Goal: Task Accomplishment & Management: Complete application form

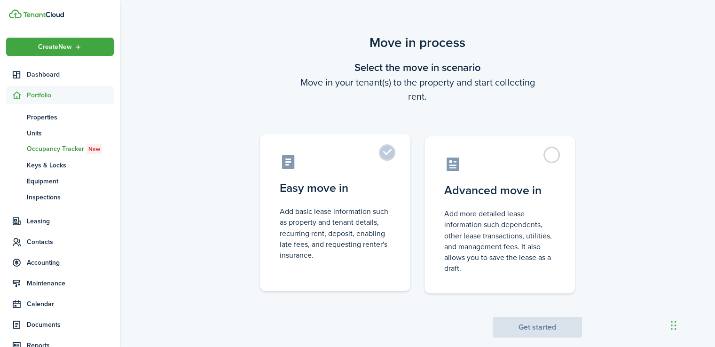
click at [393, 154] on label "Easy move in Add basic lease information such as property and tenant details, r…" at bounding box center [335, 212] width 150 height 157
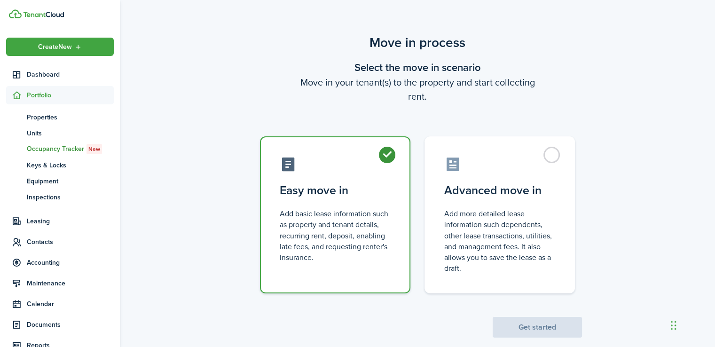
radio input "true"
click at [566, 330] on button "Get started" at bounding box center [537, 327] width 89 height 21
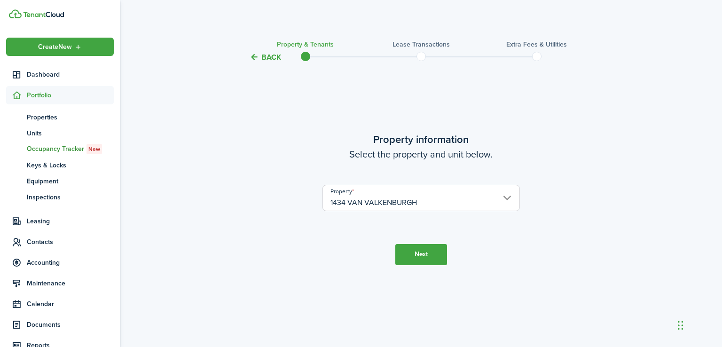
click at [423, 249] on button "Next" at bounding box center [421, 254] width 52 height 21
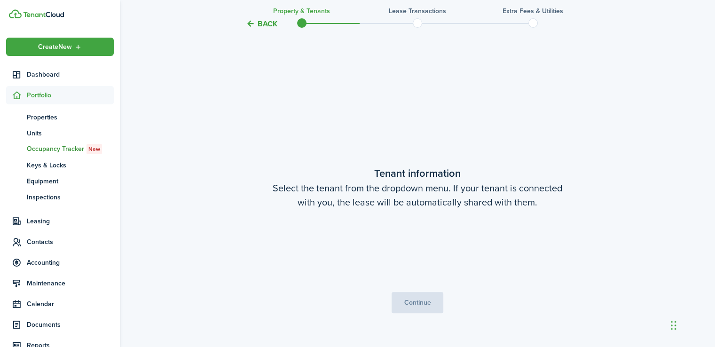
scroll to position [284, 0]
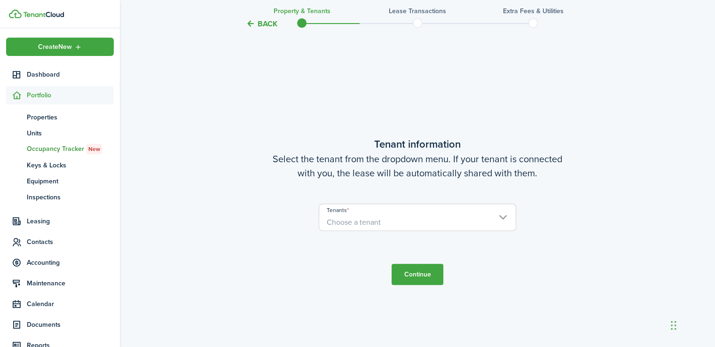
click at [465, 210] on input "Tenants" at bounding box center [417, 209] width 197 height 11
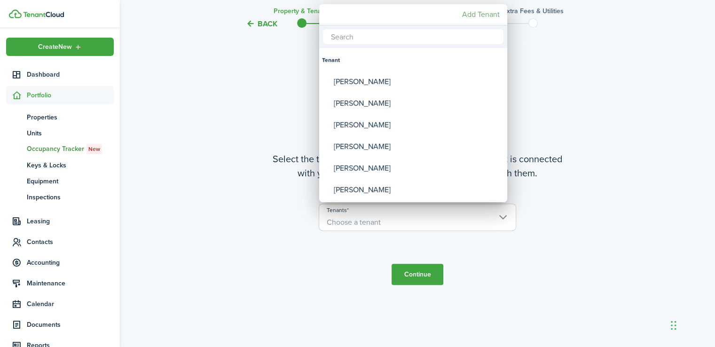
click at [486, 16] on mbsc-button "Add Tenant" at bounding box center [480, 14] width 45 height 17
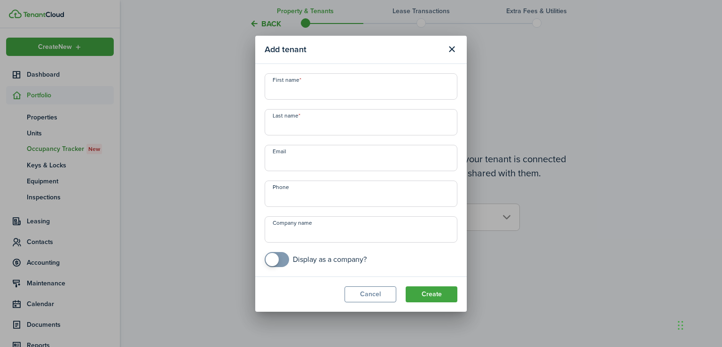
click at [331, 79] on input "First name" at bounding box center [361, 86] width 193 height 26
type input "[PERSON_NAME]"
click at [300, 121] on input "Last name" at bounding box center [361, 122] width 193 height 26
type input "[PERSON_NAME]"
click at [284, 163] on input "Email" at bounding box center [361, 158] width 193 height 26
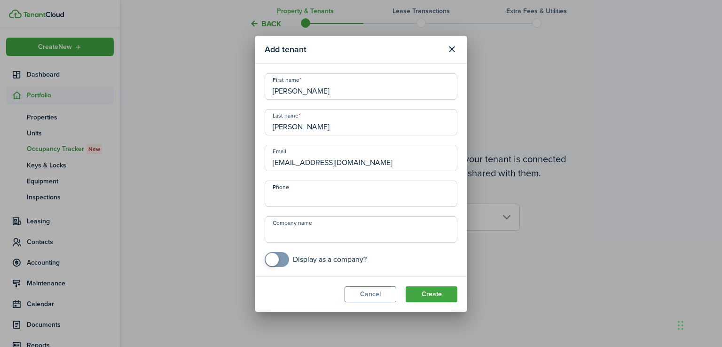
type input "[EMAIL_ADDRESS][DOMAIN_NAME]"
click at [284, 192] on input "Phone" at bounding box center [361, 194] width 193 height 26
type input "[PHONE_NUMBER]"
click at [422, 293] on button "Create" at bounding box center [432, 294] width 52 height 16
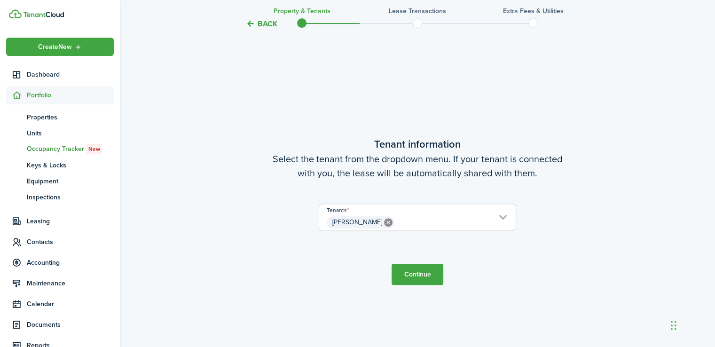
click at [421, 279] on button "Continue" at bounding box center [418, 274] width 52 height 21
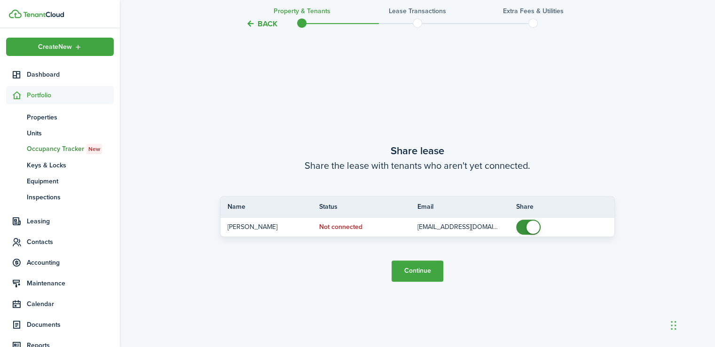
scroll to position [631, 0]
click at [420, 272] on button "Continue" at bounding box center [418, 270] width 52 height 21
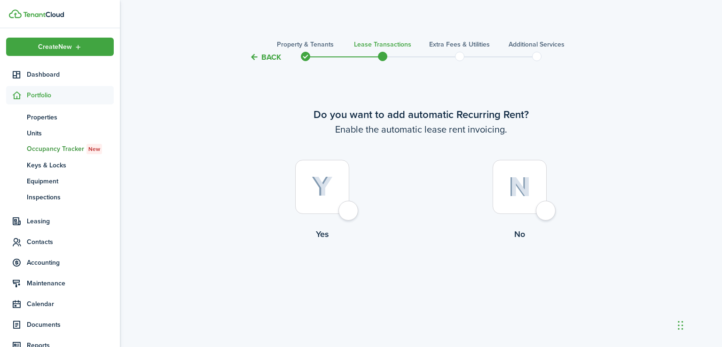
click at [349, 209] on div at bounding box center [322, 187] width 54 height 54
radio input "true"
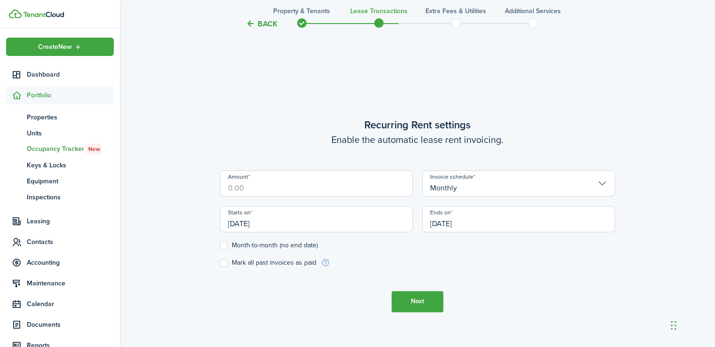
scroll to position [284, 0]
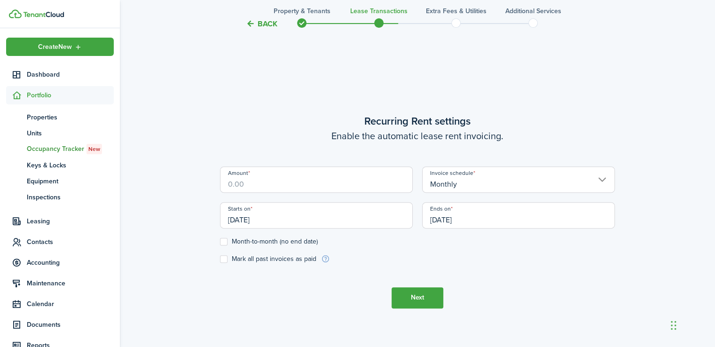
click at [310, 181] on input "Amount" at bounding box center [316, 179] width 193 height 26
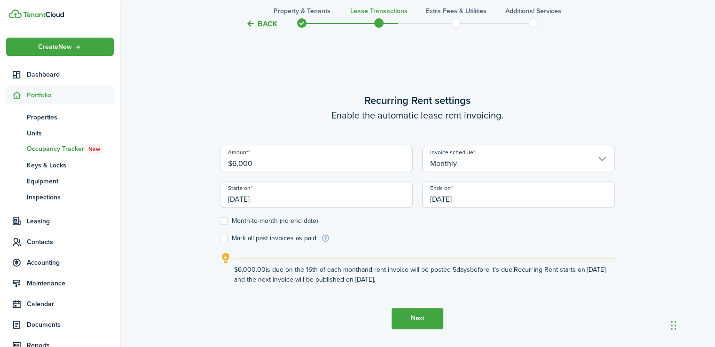
click at [280, 198] on input "[DATE]" at bounding box center [316, 195] width 193 height 26
type input "$6,000.00"
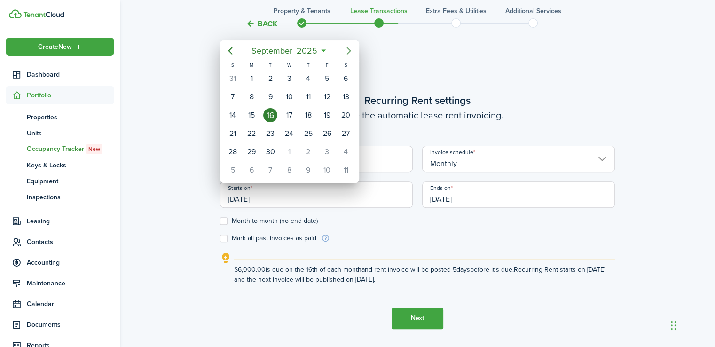
click at [346, 51] on icon "Next page" at bounding box center [348, 50] width 11 height 11
click at [284, 78] on div "1" at bounding box center [289, 78] width 14 height 14
type input "[DATE]"
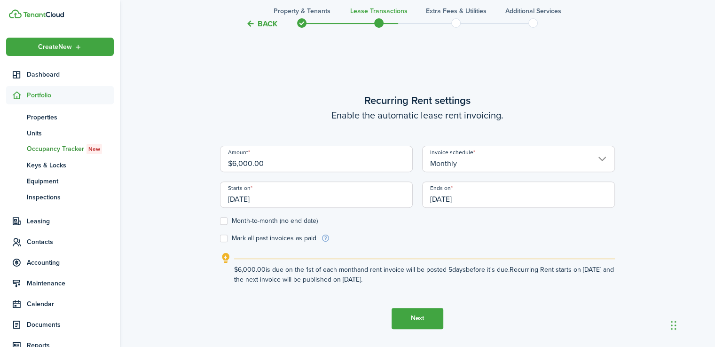
click at [476, 197] on input "[DATE]" at bounding box center [518, 195] width 193 height 26
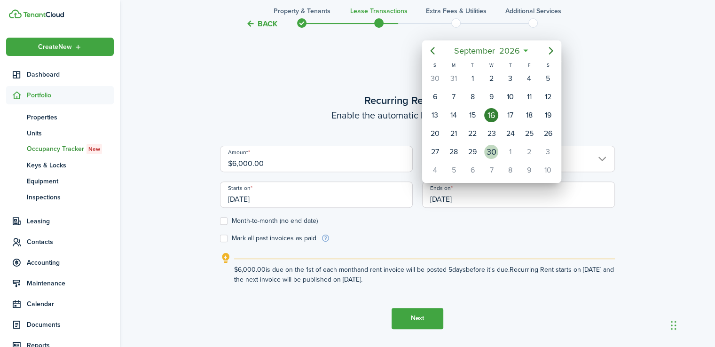
click at [489, 145] on div "30" at bounding box center [491, 152] width 14 height 14
type input "[DATE]"
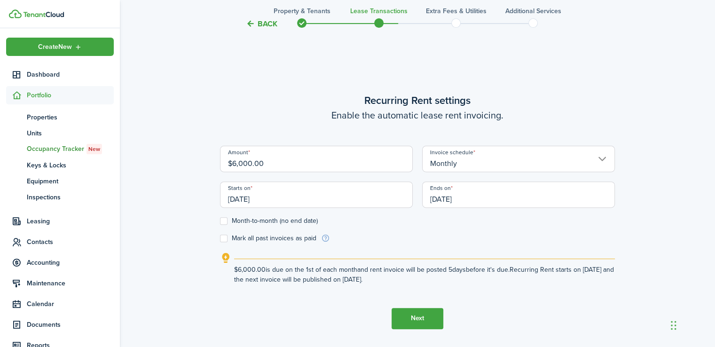
click at [222, 221] on label "Month-to-month (no end date)" at bounding box center [269, 221] width 98 height 8
click at [220, 221] on input "Month-to-month (no end date)" at bounding box center [220, 221] width 0 height 0
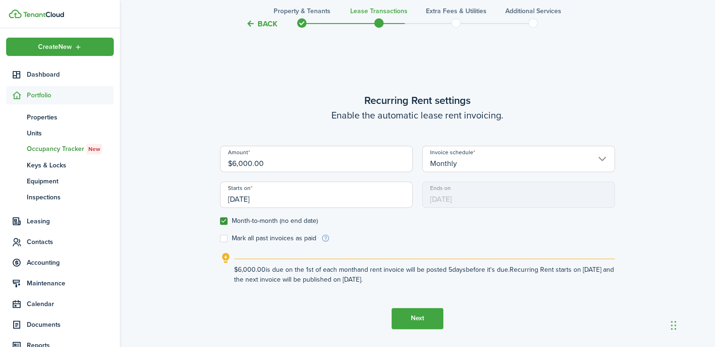
click at [222, 221] on label "Month-to-month (no end date)" at bounding box center [269, 221] width 98 height 8
click at [220, 221] on input "Month-to-month (no end date)" at bounding box center [220, 221] width 0 height 0
checkbox input "false"
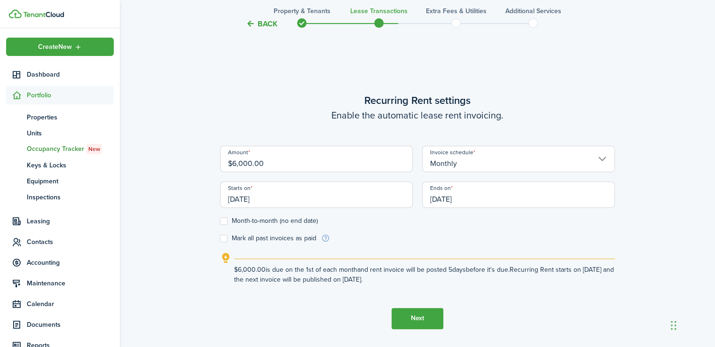
click at [407, 317] on button "Next" at bounding box center [418, 318] width 52 height 21
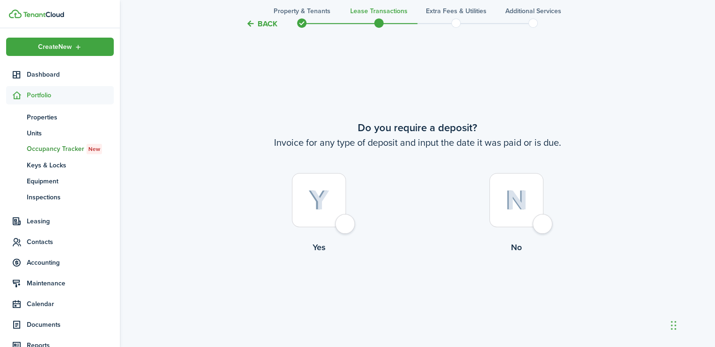
scroll to position [631, 0]
click at [346, 221] on div at bounding box center [319, 200] width 54 height 54
radio input "true"
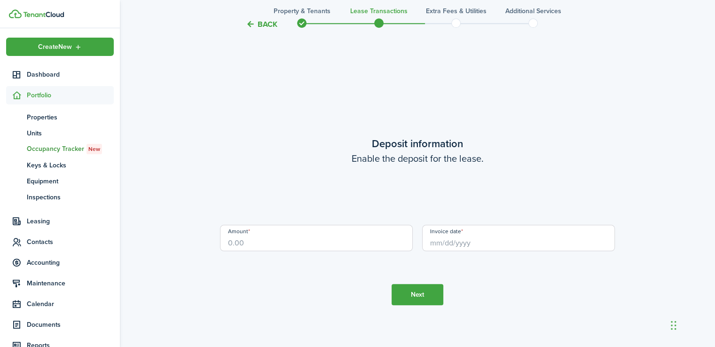
scroll to position [978, 0]
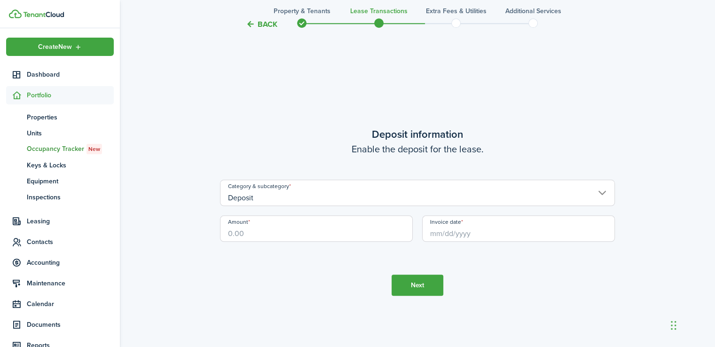
click at [255, 26] on button "Back" at bounding box center [262, 24] width 32 height 10
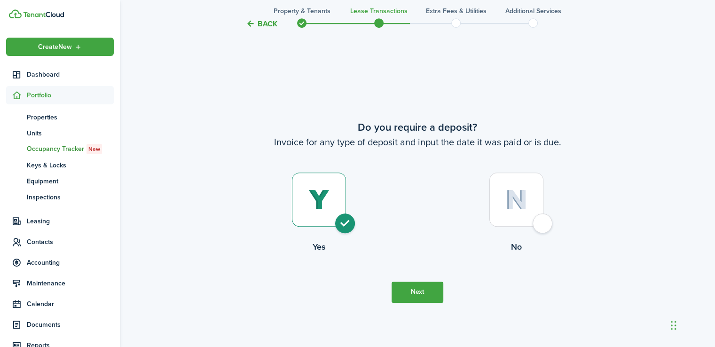
click at [255, 26] on button "Back" at bounding box center [262, 24] width 32 height 10
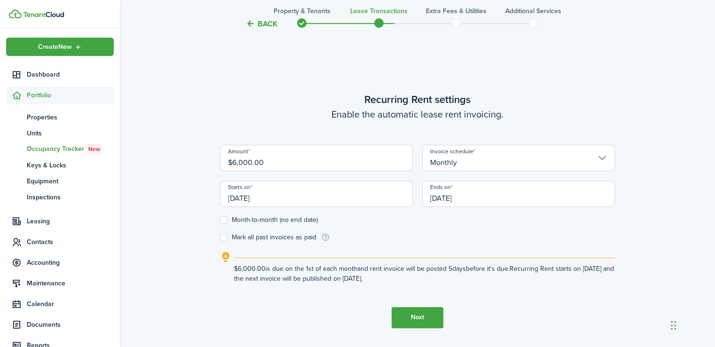
scroll to position [284, 0]
click at [299, 199] on input "[DATE]" at bounding box center [316, 195] width 193 height 26
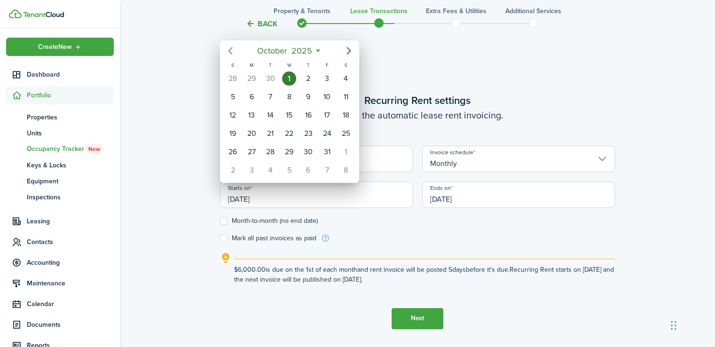
click at [234, 51] on icon "Previous page" at bounding box center [230, 50] width 11 height 11
click at [329, 114] on div "19" at bounding box center [327, 115] width 14 height 14
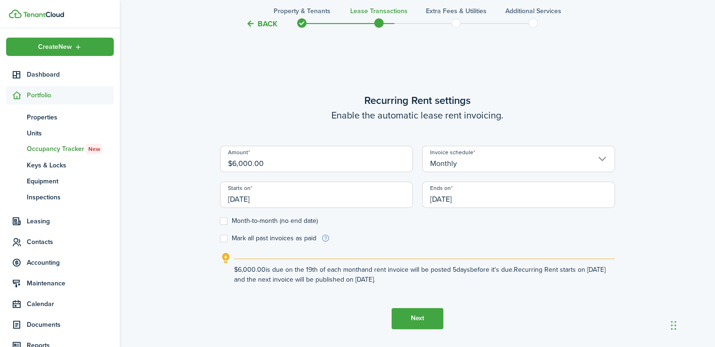
click at [307, 204] on input "[DATE]" at bounding box center [316, 195] width 193 height 26
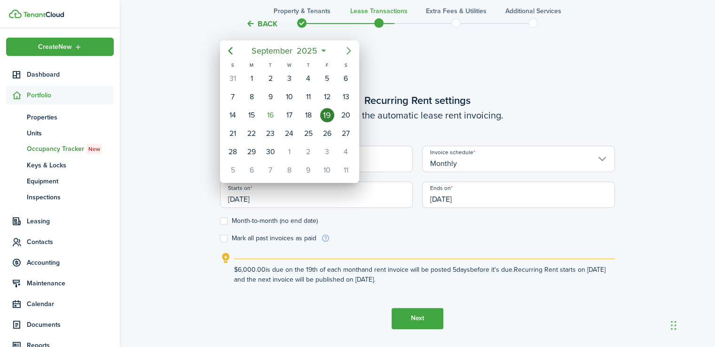
click at [346, 50] on icon "Next page" at bounding box center [348, 50] width 11 height 11
click at [285, 79] on div "1" at bounding box center [289, 78] width 14 height 14
type input "[DATE]"
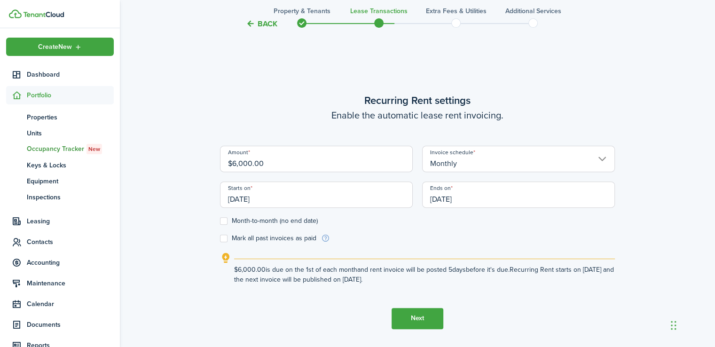
click at [422, 317] on button "Next" at bounding box center [418, 318] width 52 height 21
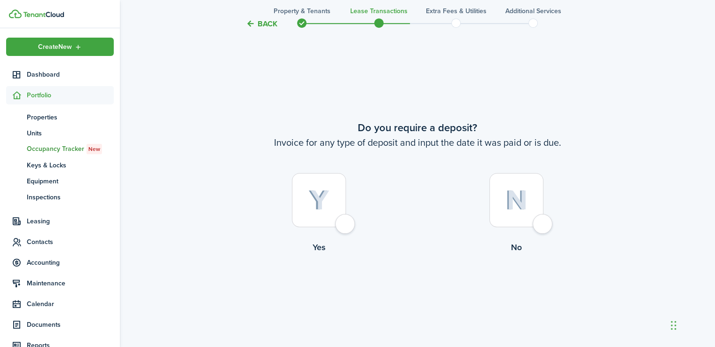
scroll to position [631, 0]
click at [346, 221] on div at bounding box center [319, 200] width 54 height 54
radio input "true"
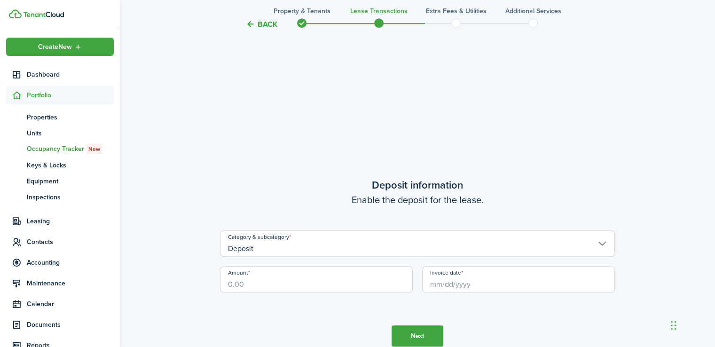
scroll to position [978, 0]
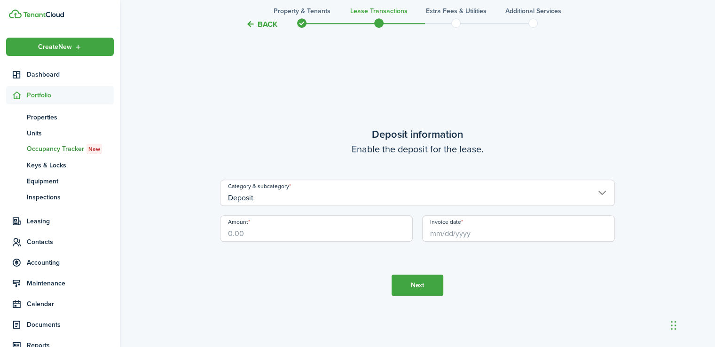
click at [343, 195] on input "Deposit" at bounding box center [417, 193] width 395 height 26
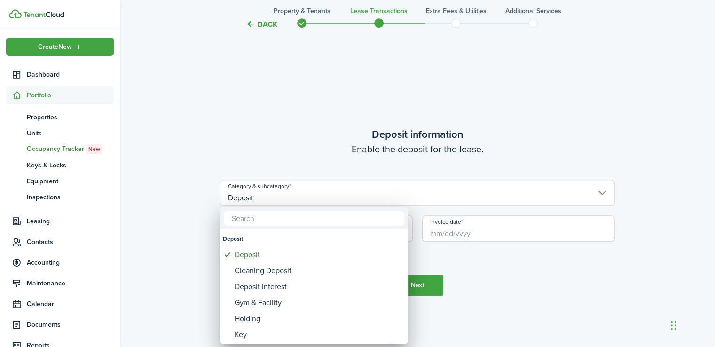
click at [135, 277] on div at bounding box center [358, 174] width 866 height 498
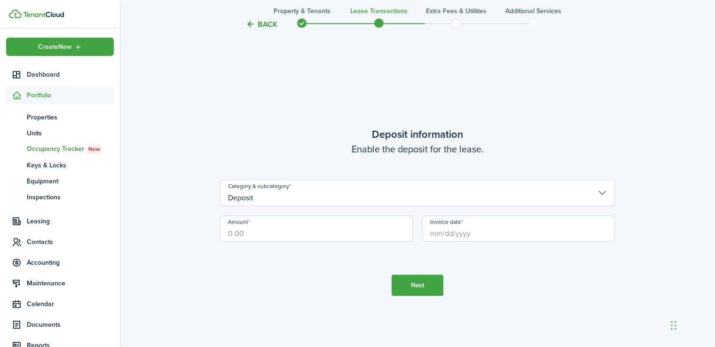
click at [260, 227] on input "Amount" at bounding box center [316, 228] width 193 height 26
click at [539, 232] on input "Invoice date" at bounding box center [518, 228] width 193 height 26
type input "$6,000.00"
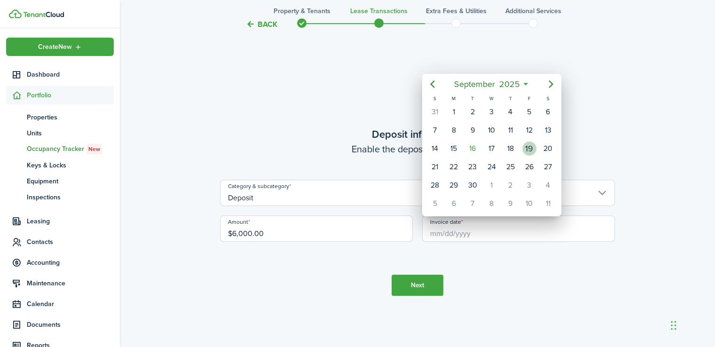
click at [525, 143] on div "19" at bounding box center [529, 149] width 14 height 14
type input "[DATE]"
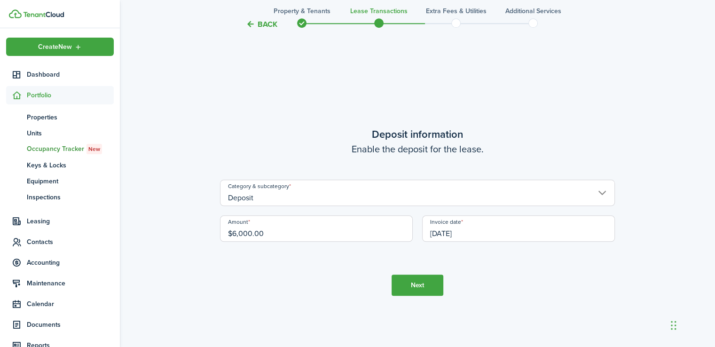
click at [419, 285] on button "Next" at bounding box center [418, 285] width 52 height 21
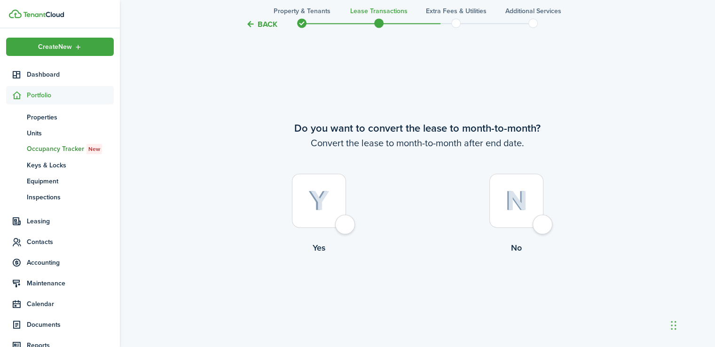
scroll to position [1324, 0]
click at [543, 219] on div at bounding box center [517, 200] width 54 height 54
radio input "true"
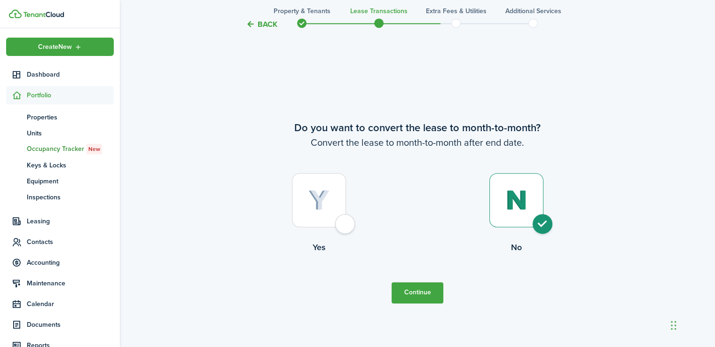
click at [434, 297] on button "Continue" at bounding box center [418, 292] width 52 height 21
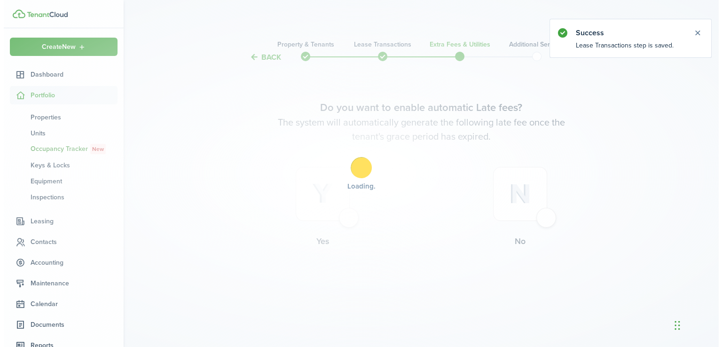
scroll to position [0, 0]
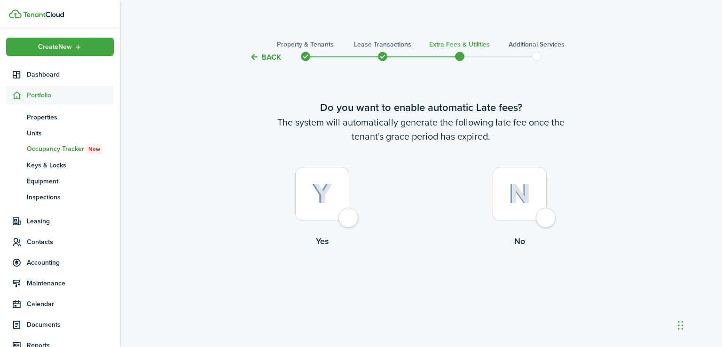
click at [349, 218] on div at bounding box center [322, 194] width 54 height 54
radio input "true"
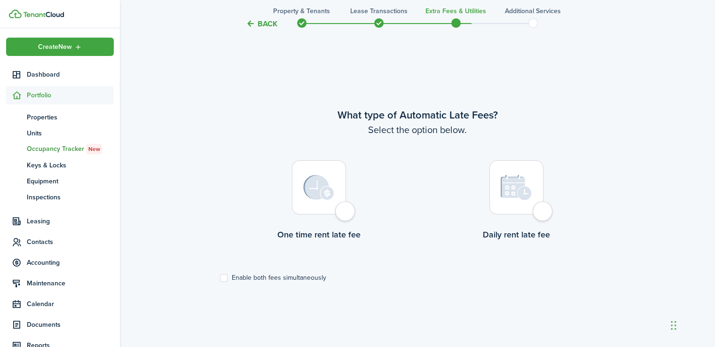
scroll to position [284, 0]
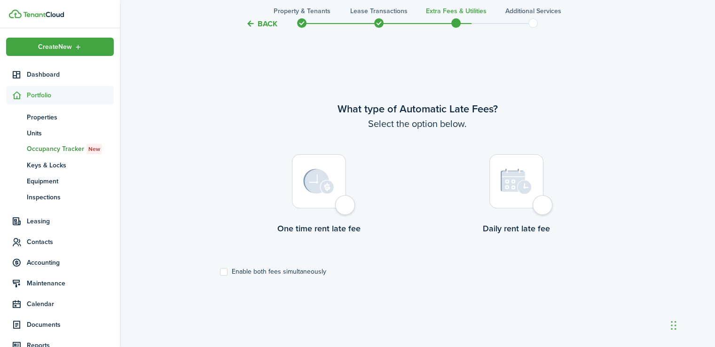
click at [346, 204] on div at bounding box center [319, 181] width 54 height 54
radio input "true"
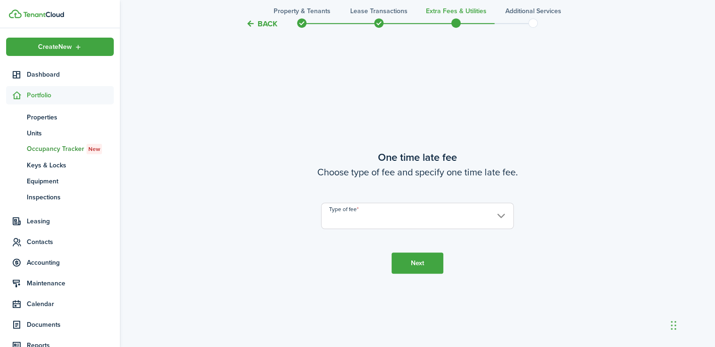
scroll to position [631, 0]
click at [391, 210] on input "Type of fee" at bounding box center [417, 215] width 193 height 26
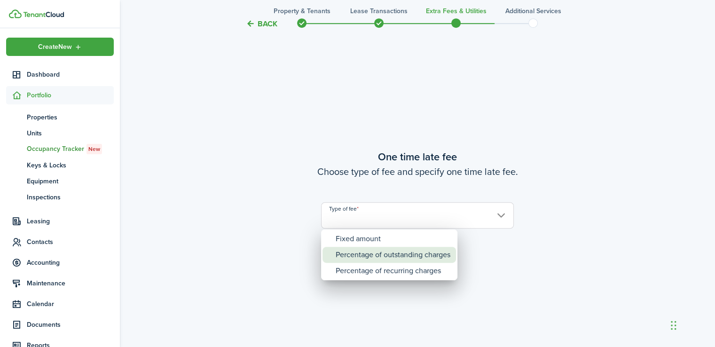
click at [386, 254] on div "Percentage of outstanding charges" at bounding box center [393, 255] width 115 height 16
type input "Percentage of outstanding charges"
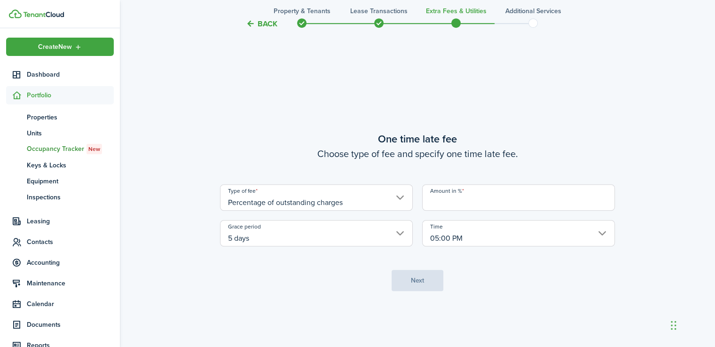
click at [559, 187] on input "Amount in %" at bounding box center [518, 197] width 193 height 26
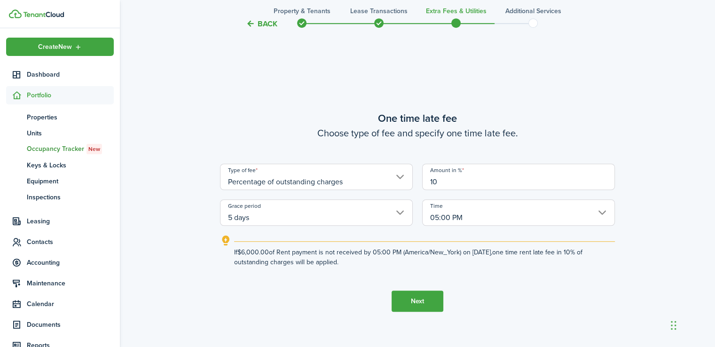
type input "10"
click at [395, 297] on button "Next" at bounding box center [418, 301] width 52 height 21
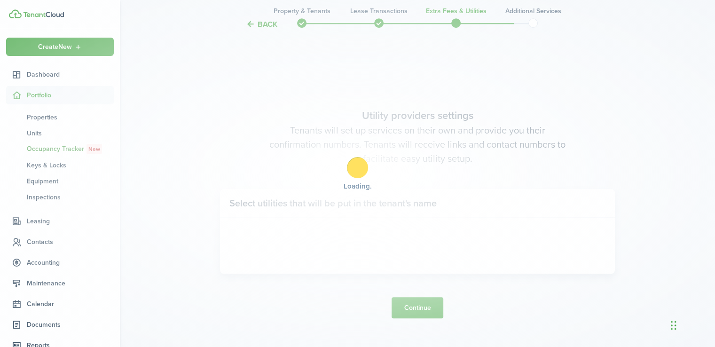
scroll to position [978, 0]
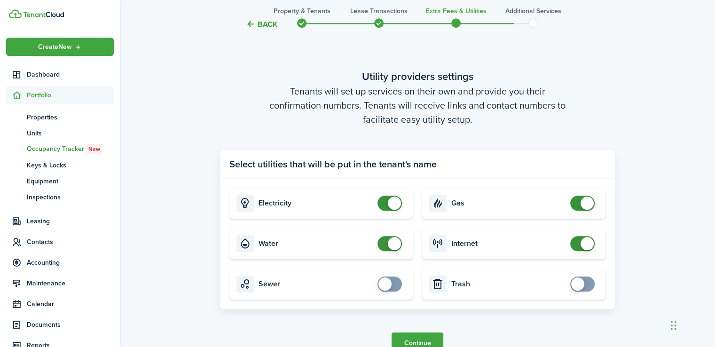
checkbox input "true"
click at [387, 283] on span at bounding box center [385, 283] width 13 height 13
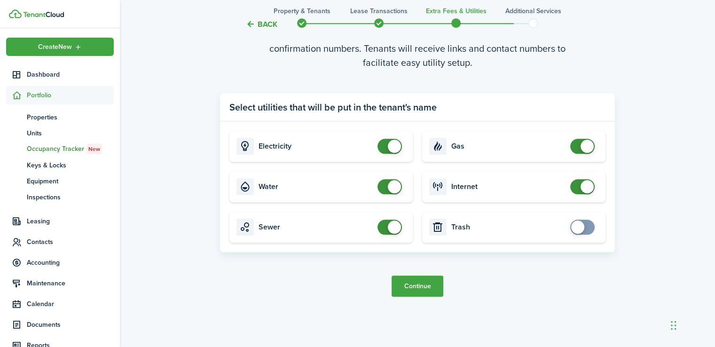
scroll to position [1040, 0]
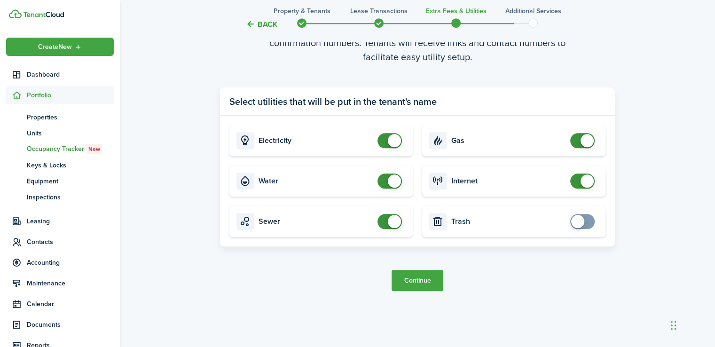
click at [416, 280] on button "Continue" at bounding box center [418, 280] width 52 height 21
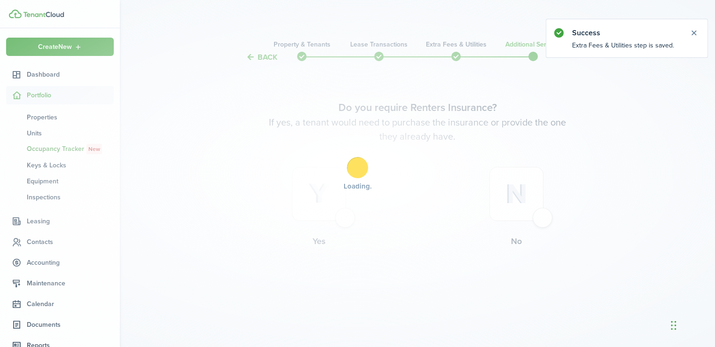
scroll to position [0, 0]
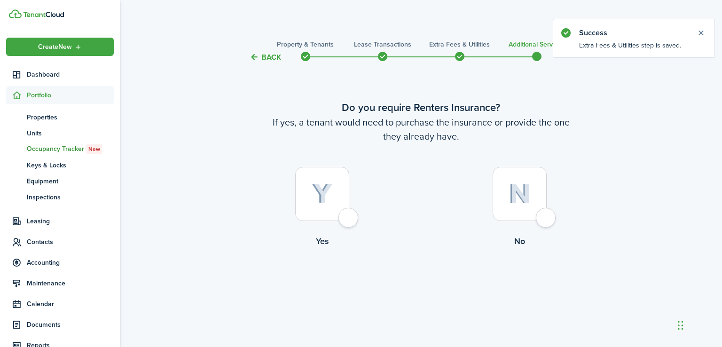
click at [547, 221] on div at bounding box center [520, 194] width 54 height 54
radio input "true"
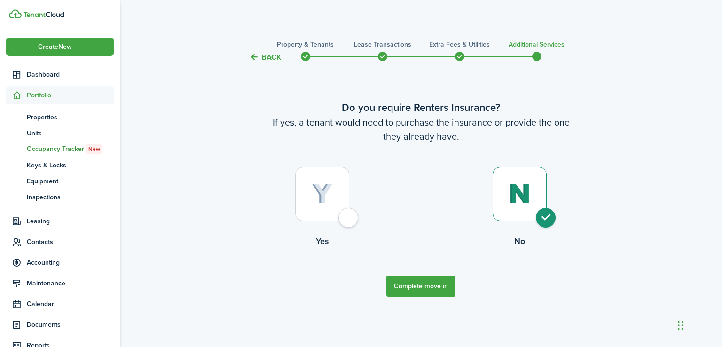
click at [403, 283] on button "Complete move in" at bounding box center [421, 286] width 69 height 21
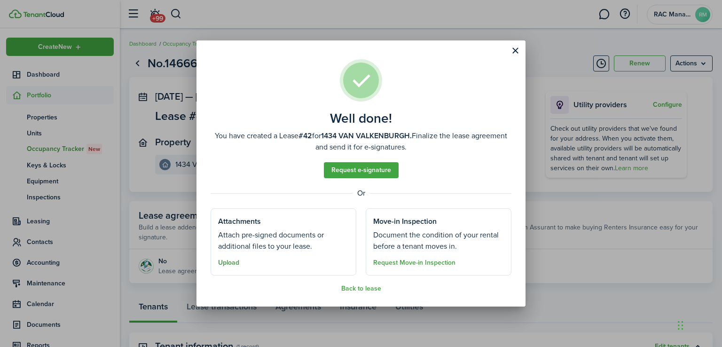
click at [233, 263] on button "Upload" at bounding box center [228, 263] width 21 height 8
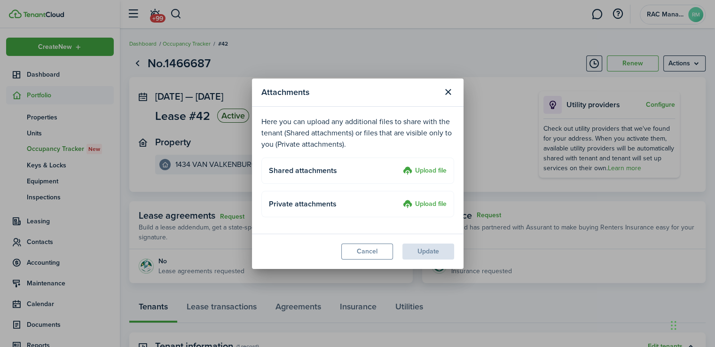
click at [423, 172] on label "Upload file" at bounding box center [425, 171] width 44 height 11
click at [400, 166] on input "Upload file" at bounding box center [400, 166] width 0 height 0
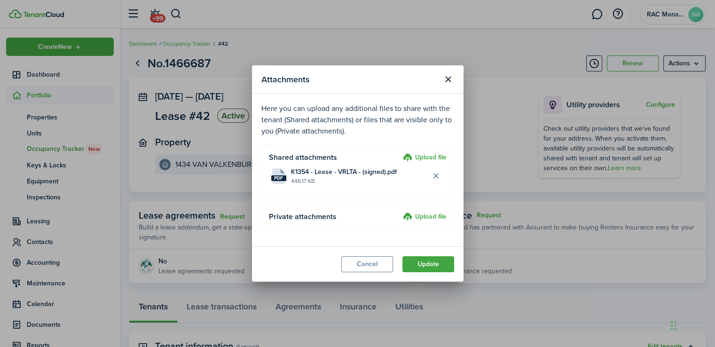
click at [423, 265] on button "Update" at bounding box center [429, 264] width 52 height 16
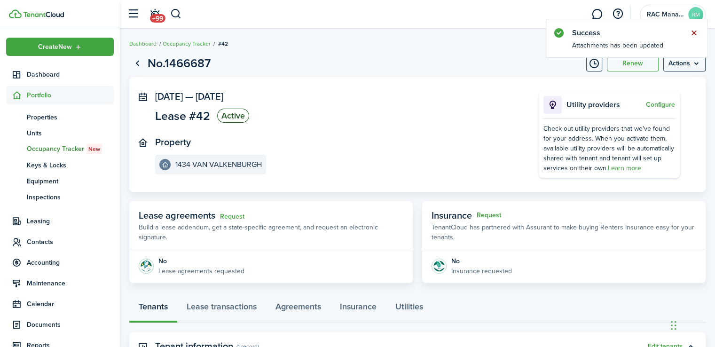
click at [694, 35] on button "Close notify" at bounding box center [693, 32] width 13 height 13
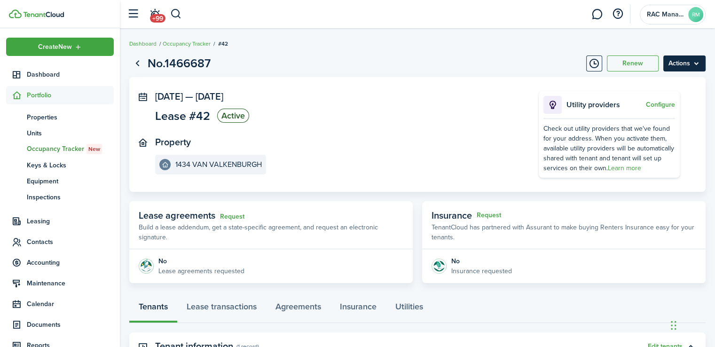
click at [673, 58] on menu-btn "Actions" at bounding box center [684, 63] width 42 height 16
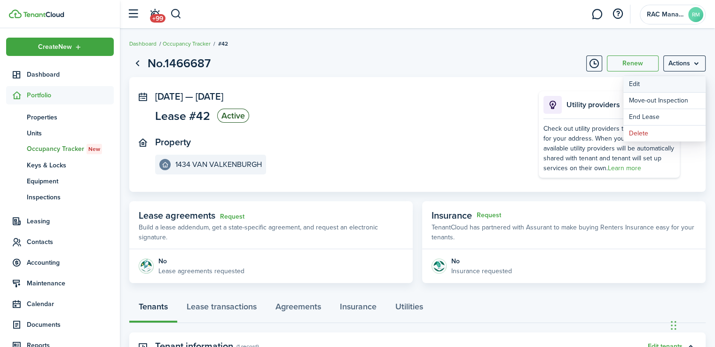
click at [656, 79] on button "Edit" at bounding box center [665, 84] width 82 height 16
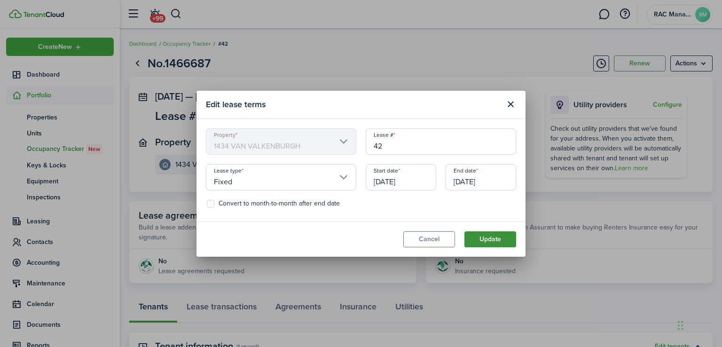
click at [491, 234] on button "Update" at bounding box center [491, 239] width 52 height 16
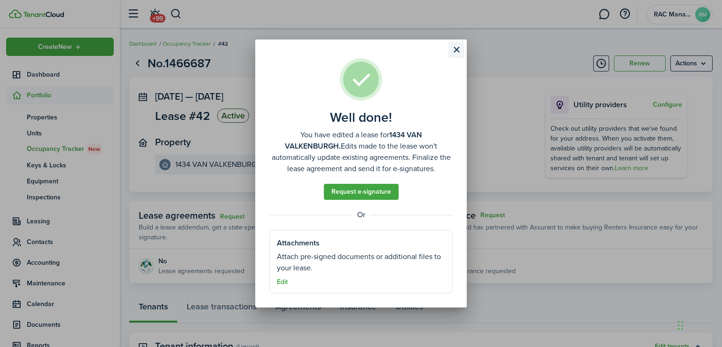
click at [453, 50] on button "Close modal" at bounding box center [457, 50] width 16 height 16
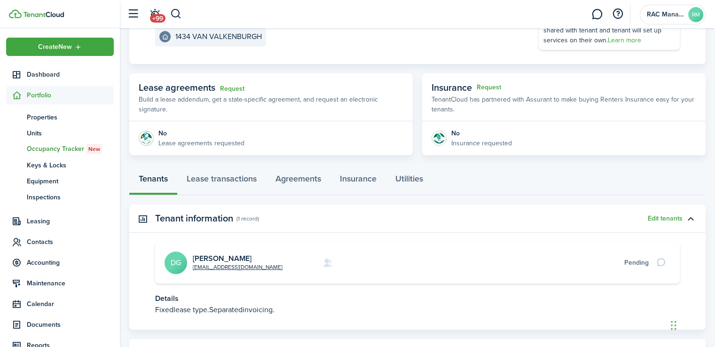
scroll to position [127, 0]
click at [223, 180] on link "Lease transactions" at bounding box center [221, 182] width 89 height 28
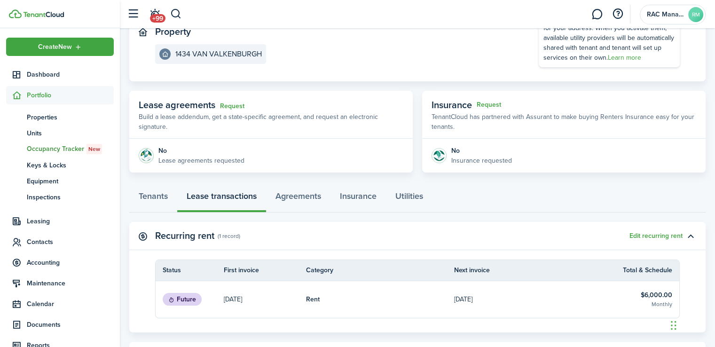
scroll to position [159, 0]
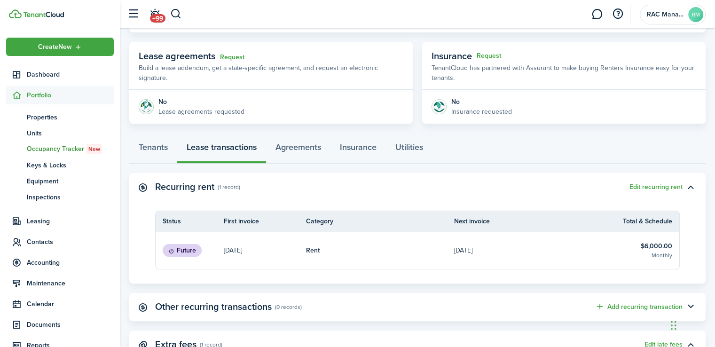
click at [651, 250] on table-info-title "$6,000.00" at bounding box center [657, 246] width 32 height 10
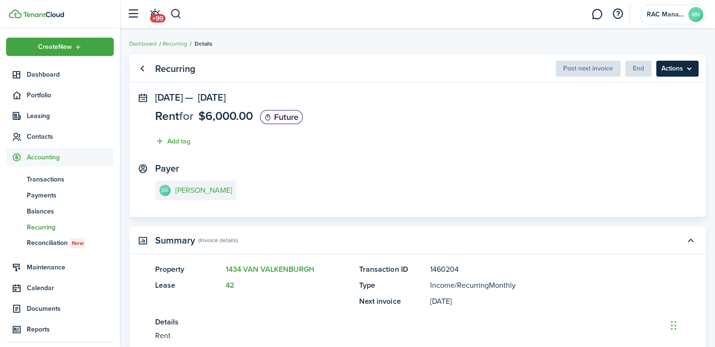
click at [683, 70] on menu-btn "Actions" at bounding box center [677, 69] width 42 height 16
click at [470, 136] on panel-main-section "[DATE] — [DATE] Rent for $6,000.00 Future Add tag" at bounding box center [417, 121] width 525 height 59
click at [147, 72] on link "Go back" at bounding box center [142, 69] width 16 height 16
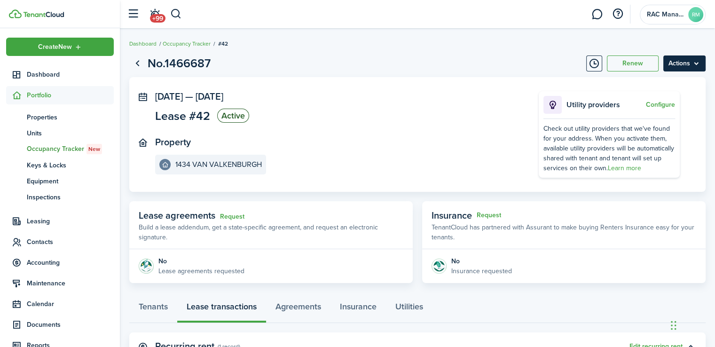
click at [678, 56] on menu-btn "Actions" at bounding box center [684, 63] width 42 height 16
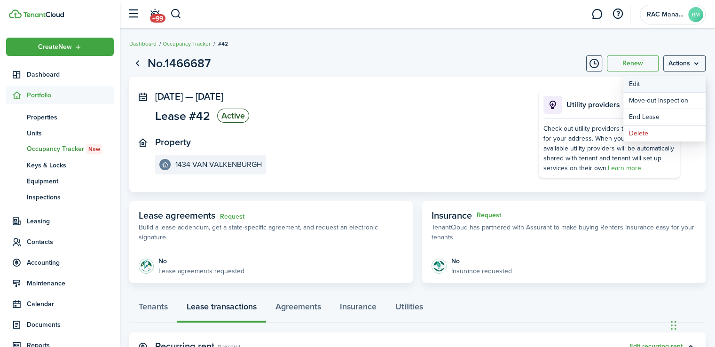
click at [651, 86] on button "Edit" at bounding box center [665, 84] width 82 height 16
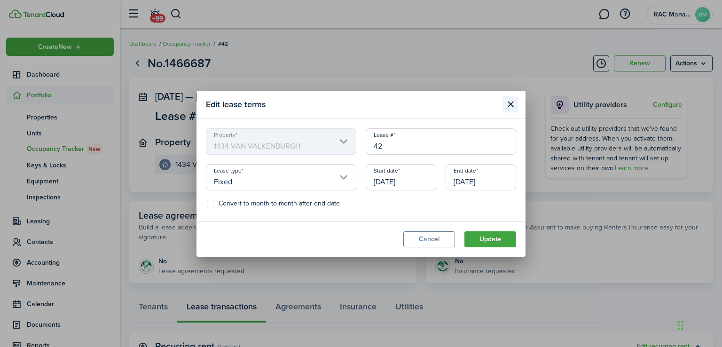
click at [509, 100] on button "Close modal" at bounding box center [511, 104] width 16 height 16
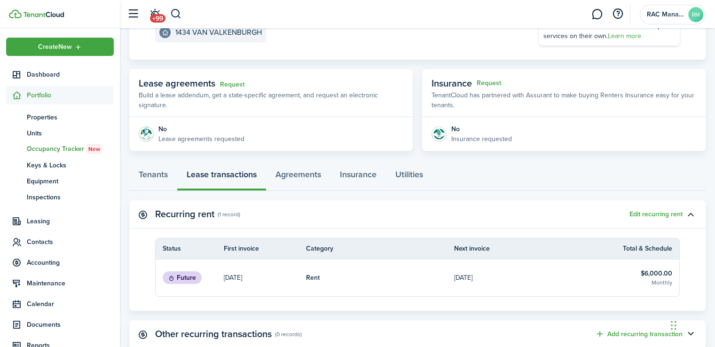
scroll to position [133, 0]
click at [306, 172] on link "Agreements" at bounding box center [298, 176] width 64 height 28
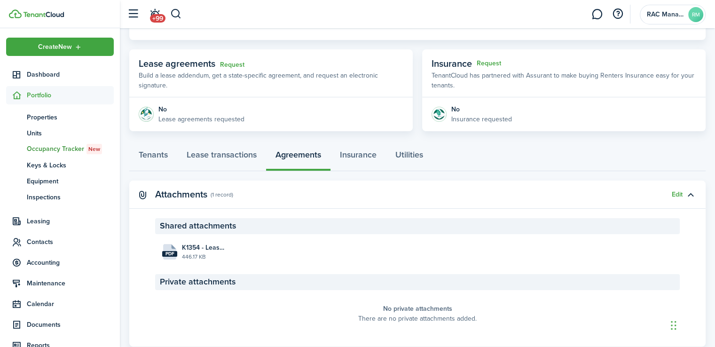
scroll to position [177, 0]
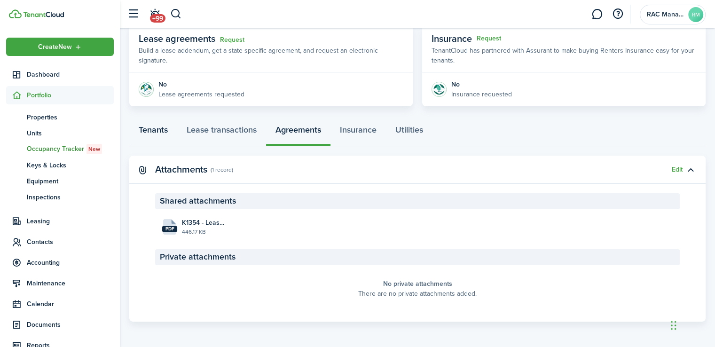
click at [152, 134] on link "Tenants" at bounding box center [153, 132] width 48 height 28
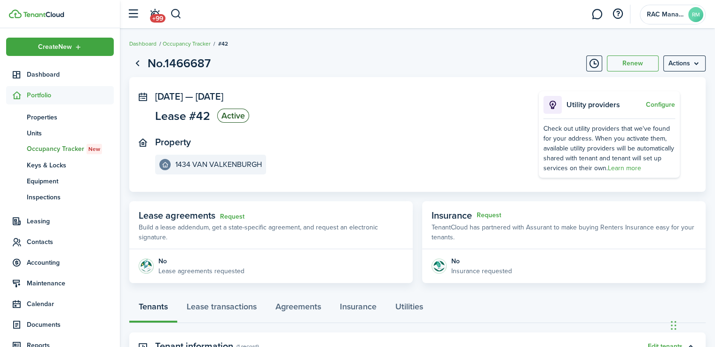
click at [224, 117] on status "Active" at bounding box center [233, 116] width 32 height 14
click at [43, 225] on span "Leasing" at bounding box center [70, 221] width 87 height 10
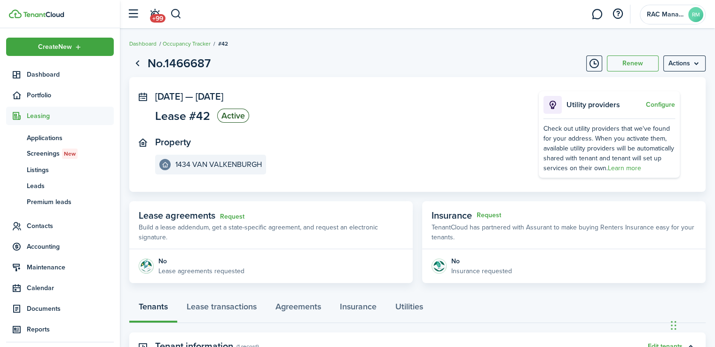
scroll to position [24, 0]
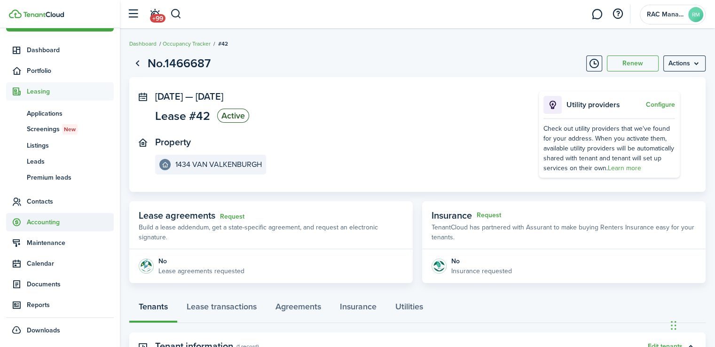
click at [54, 224] on span "Accounting" at bounding box center [70, 222] width 87 height 10
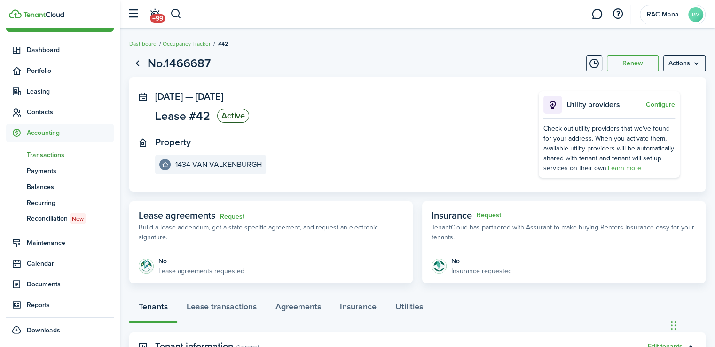
click at [71, 157] on span "Transactions" at bounding box center [70, 155] width 87 height 10
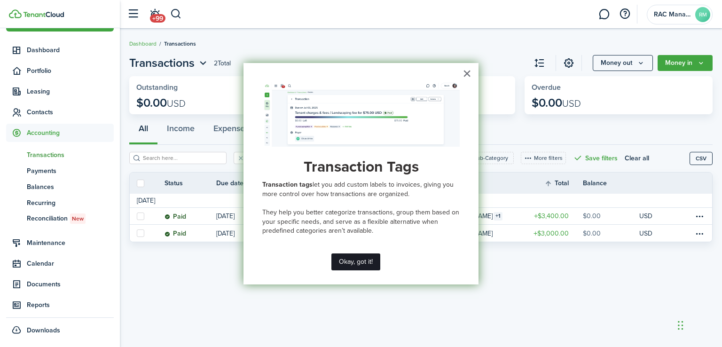
click at [374, 256] on button "Okay, got it!" at bounding box center [356, 261] width 49 height 17
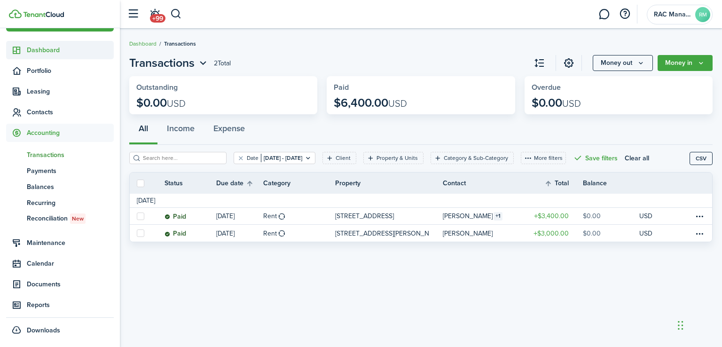
click at [47, 48] on span "Dashboard" at bounding box center [70, 50] width 87 height 10
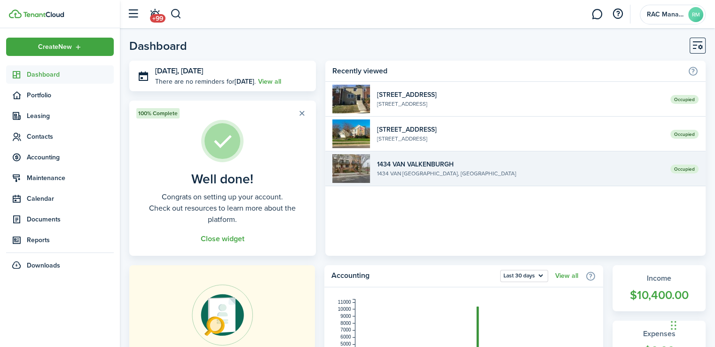
click at [409, 167] on widget-list-item-title "1434 VAN VALKENBURGH" at bounding box center [520, 164] width 286 height 10
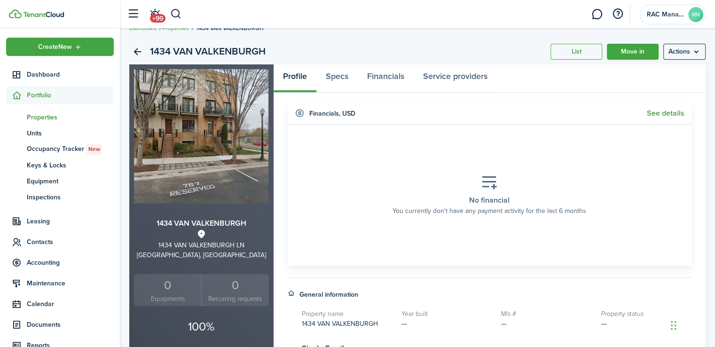
scroll to position [15, 0]
click at [56, 148] on span "Occupancy Tracker New" at bounding box center [70, 149] width 87 height 10
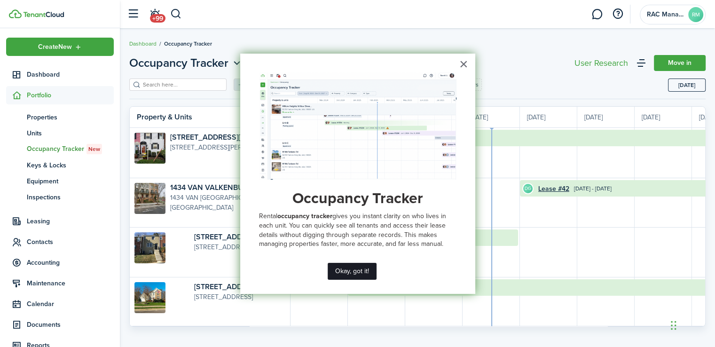
scroll to position [0, 172]
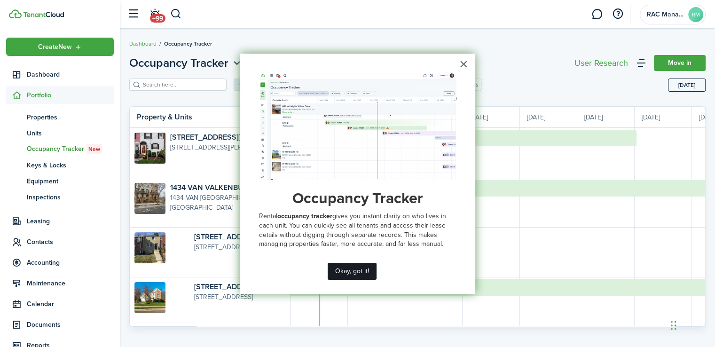
click at [367, 271] on button "Okay, got it!" at bounding box center [352, 271] width 49 height 17
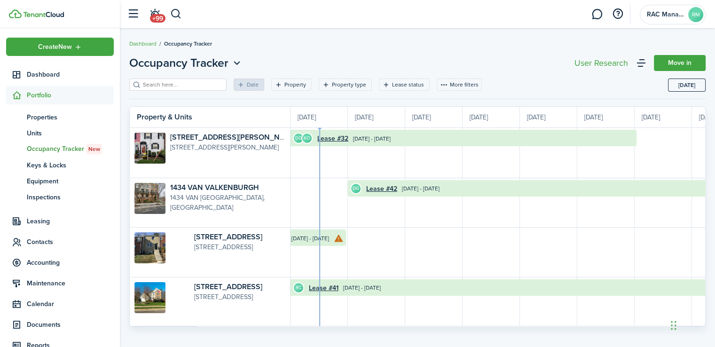
scroll to position [13, 0]
